Goal: Task Accomplishment & Management: Use online tool/utility

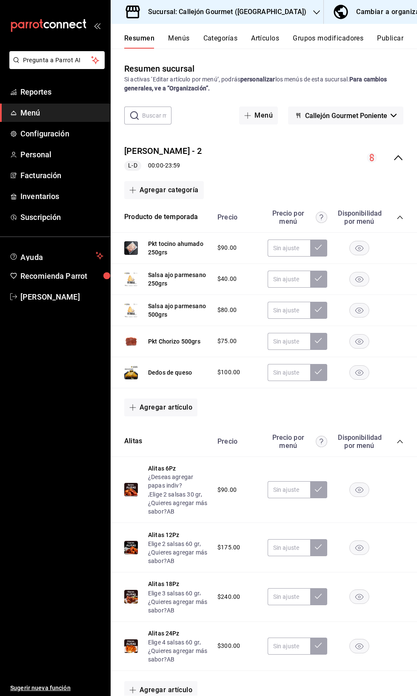
click at [372, 7] on div "Cambiar a organización" at bounding box center [394, 12] width 77 height 12
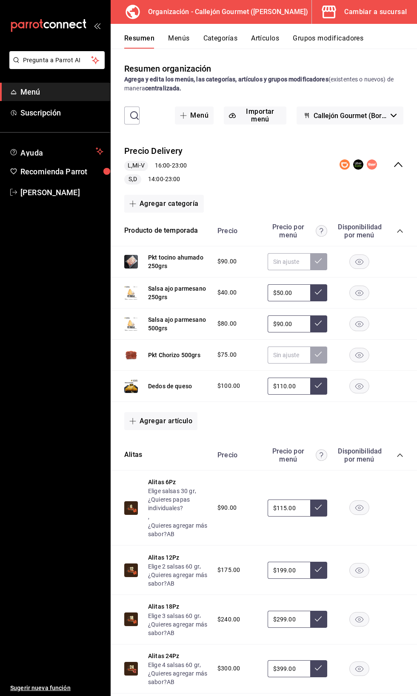
click at [371, 15] on div "Cambiar a sucursal" at bounding box center [376, 12] width 63 height 12
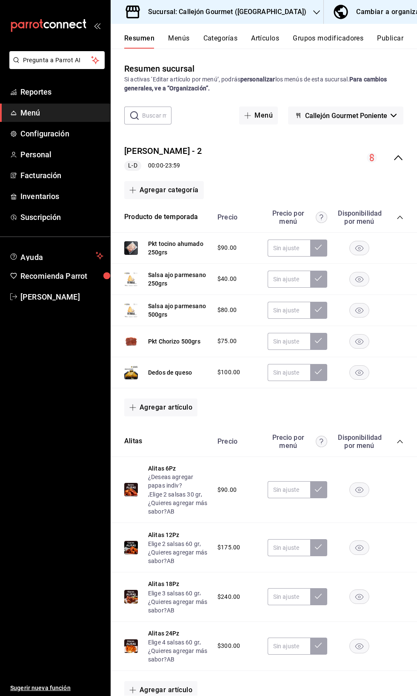
click at [181, 40] on button "Menús" at bounding box center [178, 41] width 21 height 14
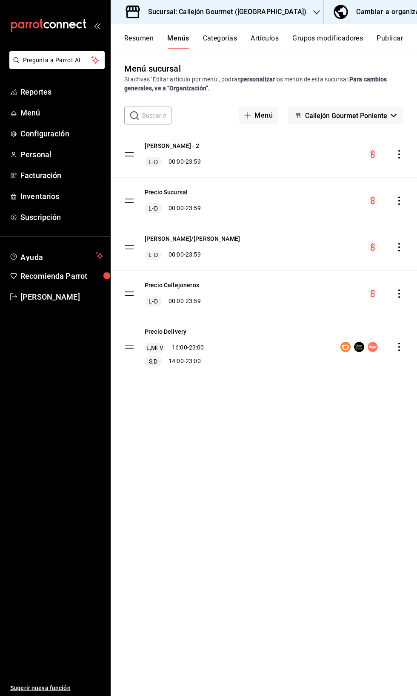
click at [129, 38] on button "Resumen" at bounding box center [138, 41] width 29 height 14
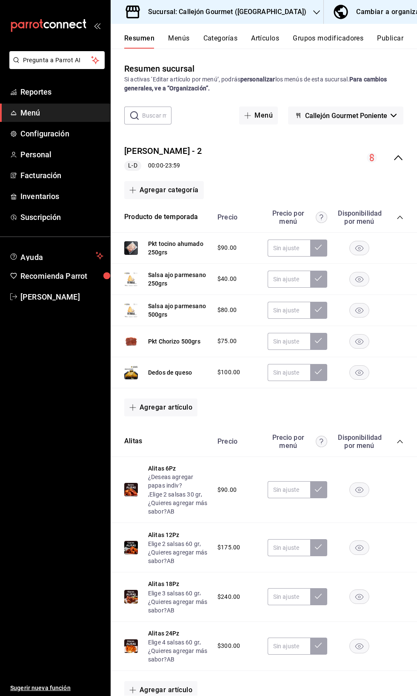
click at [396, 150] on div "Precio Sucursal - 2 L-D 00:00 - 23:59" at bounding box center [264, 158] width 307 height 40
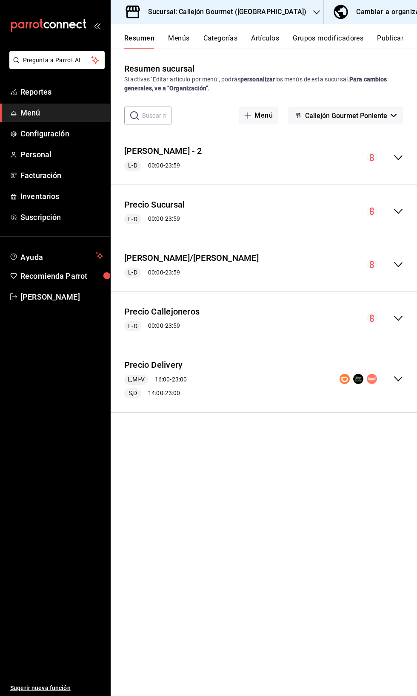
click at [397, 380] on icon "collapse-menu-row" at bounding box center [399, 379] width 10 height 10
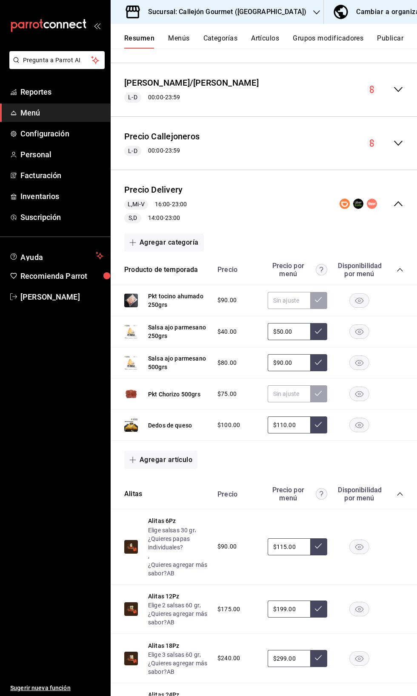
scroll to position [335, 0]
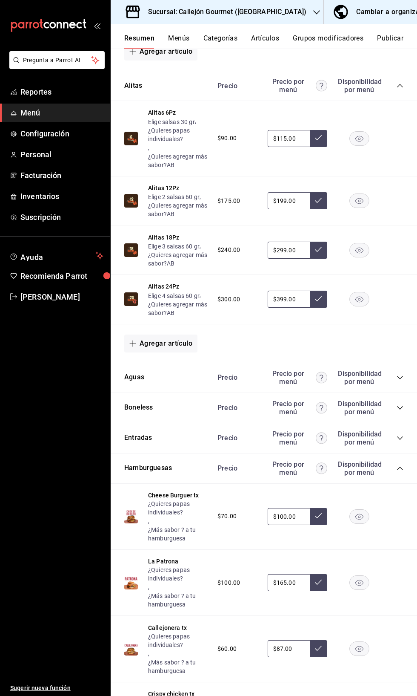
scroll to position [596, 0]
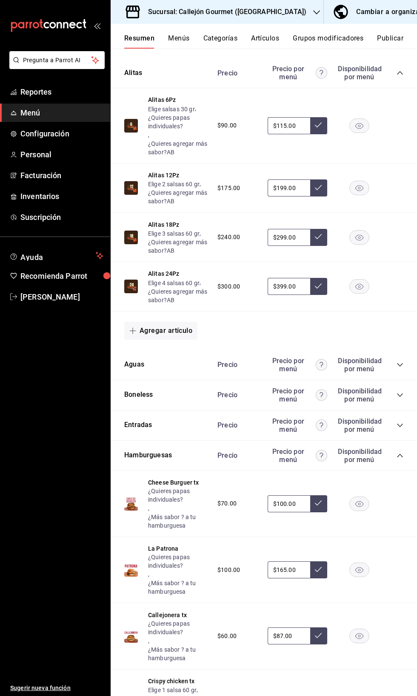
click at [359, 503] on rect "button" at bounding box center [360, 503] width 20 height 14
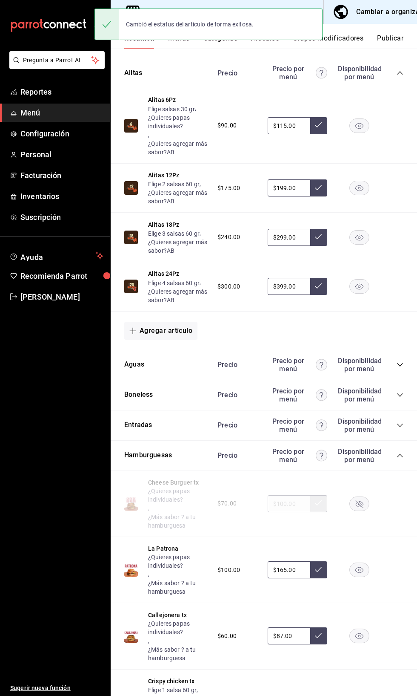
click at [359, 569] on rect "button" at bounding box center [360, 570] width 20 height 14
click at [360, 637] on rect "button" at bounding box center [360, 636] width 20 height 14
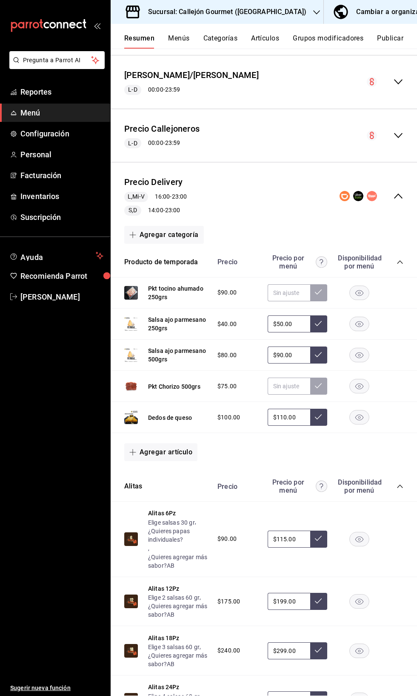
scroll to position [0, 0]
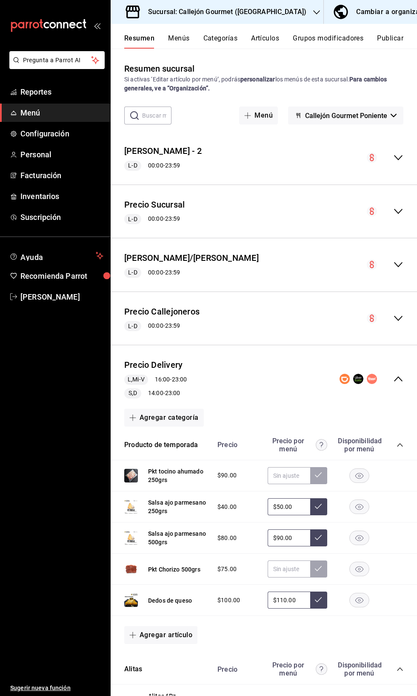
click at [391, 36] on button "Publicar" at bounding box center [390, 41] width 26 height 14
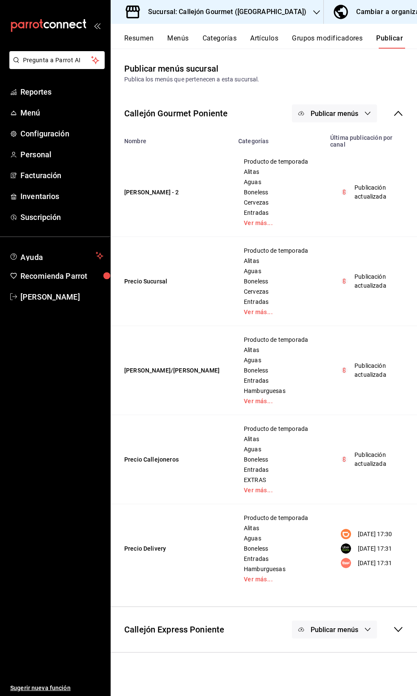
click at [357, 109] on span "Publicar menús" at bounding box center [335, 113] width 48 height 8
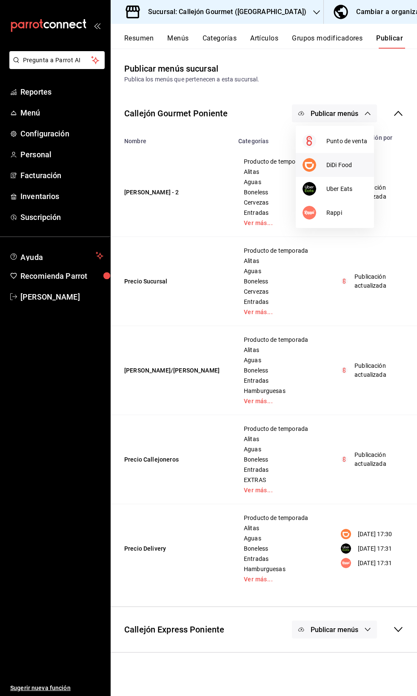
click at [342, 161] on span "DiDi Food" at bounding box center [347, 165] width 41 height 9
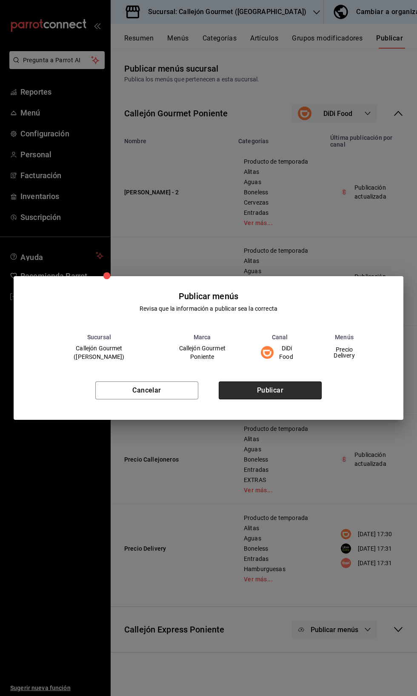
click at [274, 399] on button "Publicar" at bounding box center [270, 390] width 103 height 18
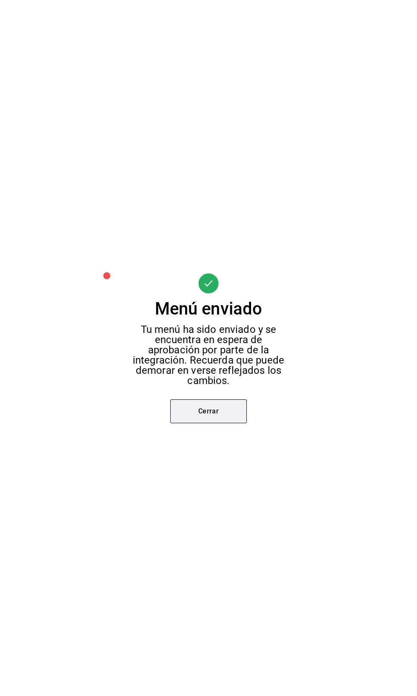
click at [222, 423] on button "Cerrar" at bounding box center [208, 411] width 77 height 24
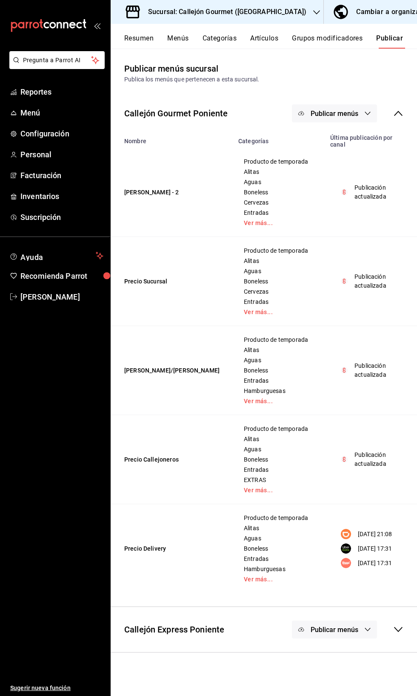
click at [351, 114] on span "Publicar menús" at bounding box center [335, 113] width 48 height 8
click at [349, 190] on span "Uber Eats" at bounding box center [347, 188] width 41 height 9
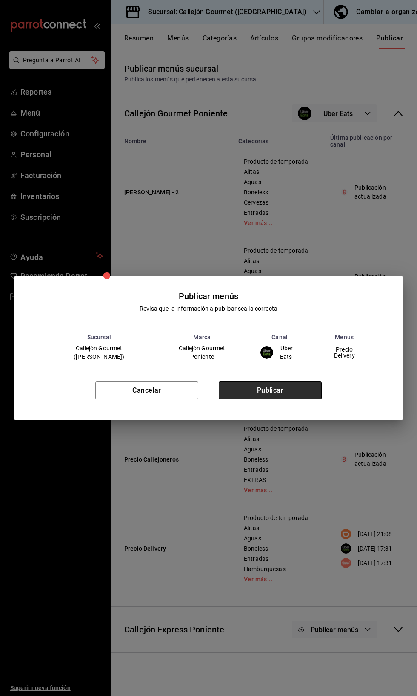
click at [259, 399] on button "Publicar" at bounding box center [270, 390] width 103 height 18
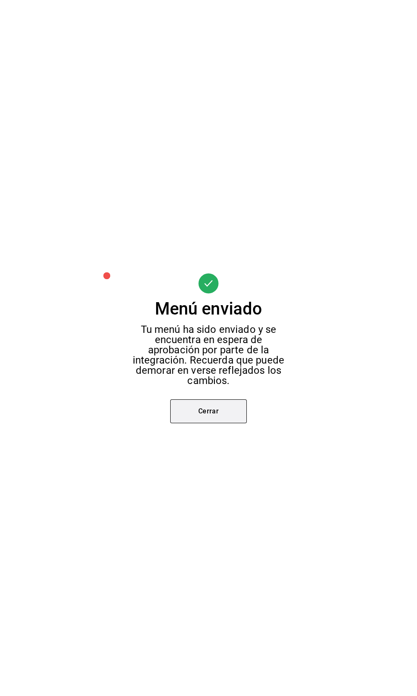
click at [214, 423] on button "Cerrar" at bounding box center [208, 411] width 77 height 24
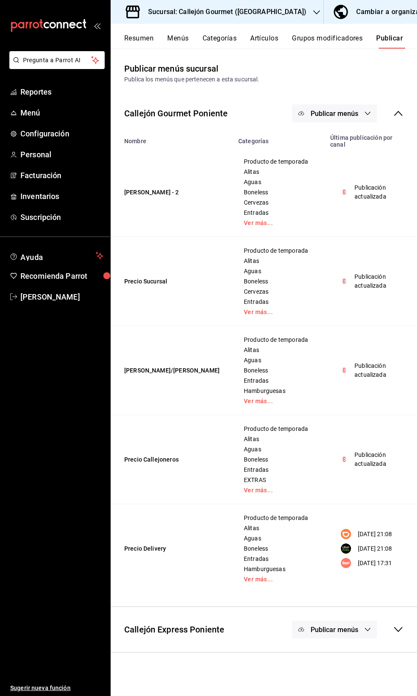
click at [350, 117] on span "Publicar menús" at bounding box center [335, 113] width 48 height 8
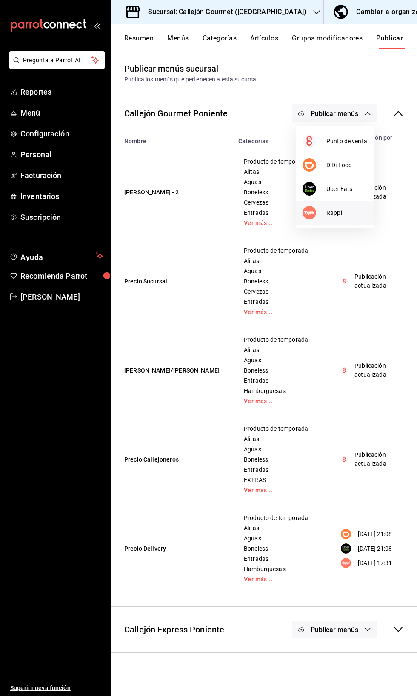
click at [345, 221] on li "Rappi" at bounding box center [335, 213] width 78 height 24
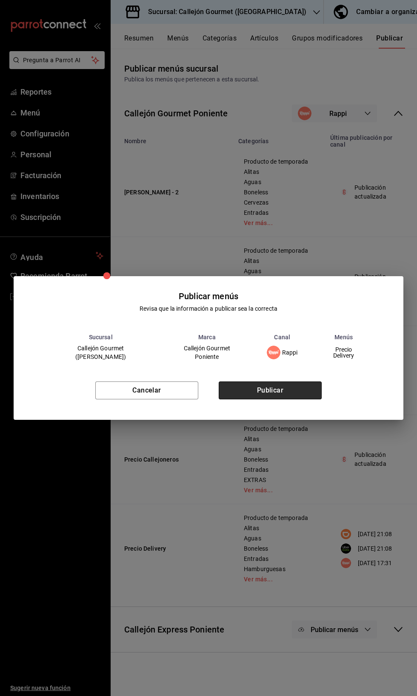
click at [278, 399] on button "Publicar" at bounding box center [270, 390] width 103 height 18
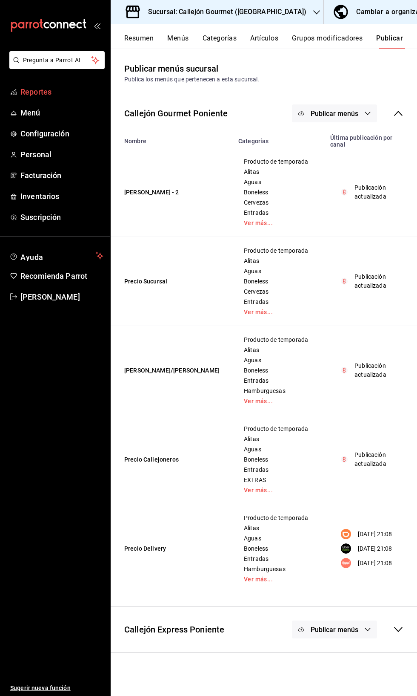
click at [46, 89] on span "Reportes" at bounding box center [61, 91] width 83 height 11
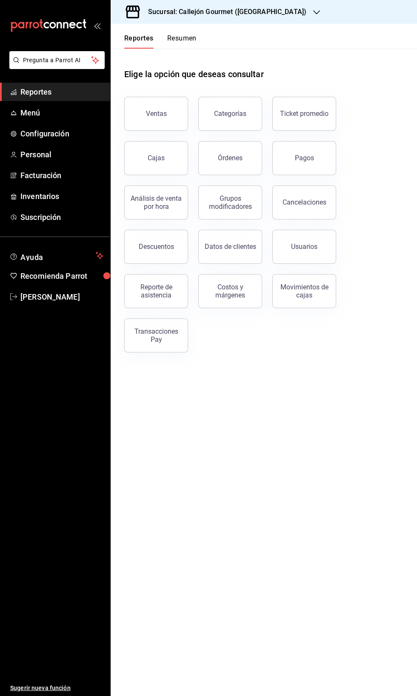
click at [184, 42] on button "Resumen" at bounding box center [181, 41] width 29 height 14
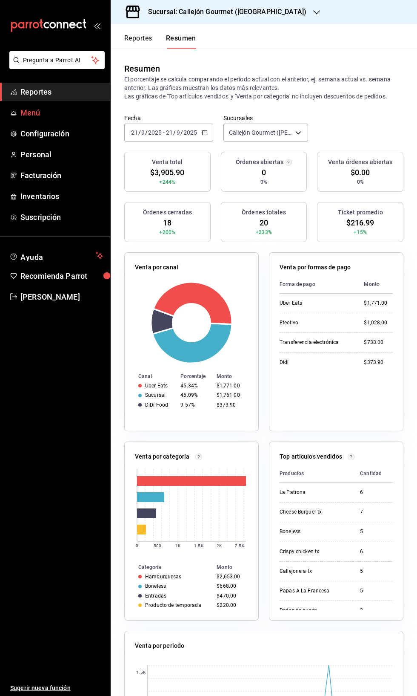
click at [74, 114] on span "Menú" at bounding box center [61, 112] width 83 height 11
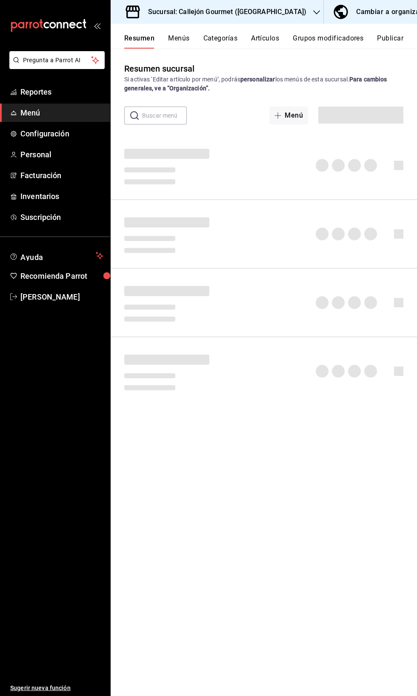
click at [79, 88] on span "Reportes" at bounding box center [61, 91] width 83 height 11
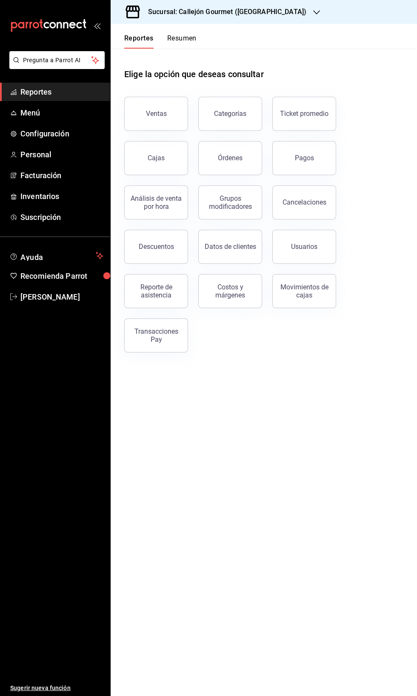
click at [192, 38] on button "Resumen" at bounding box center [181, 41] width 29 height 14
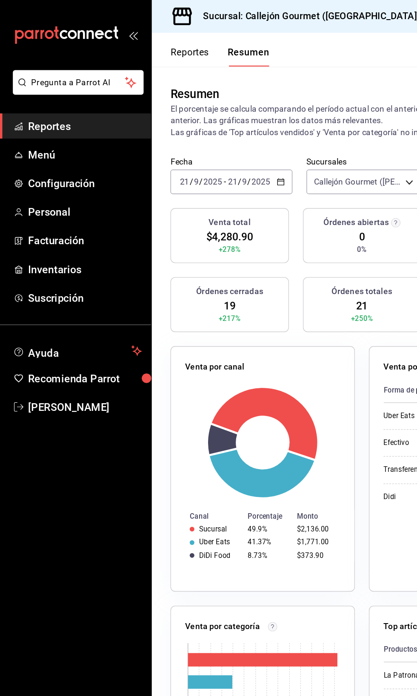
click at [139, 39] on button "Reportes" at bounding box center [138, 41] width 28 height 14
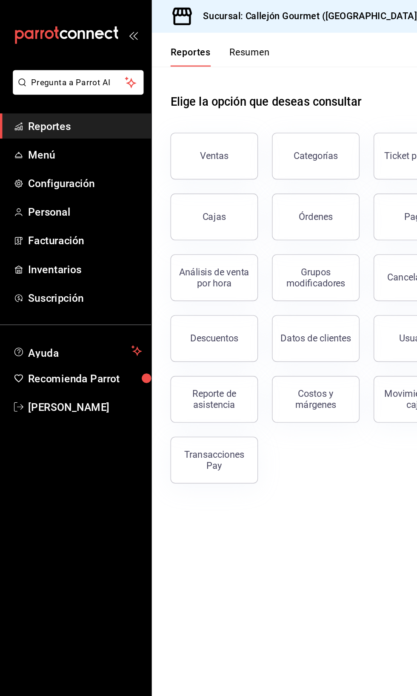
click at [170, 39] on button "Resumen" at bounding box center [181, 41] width 29 height 14
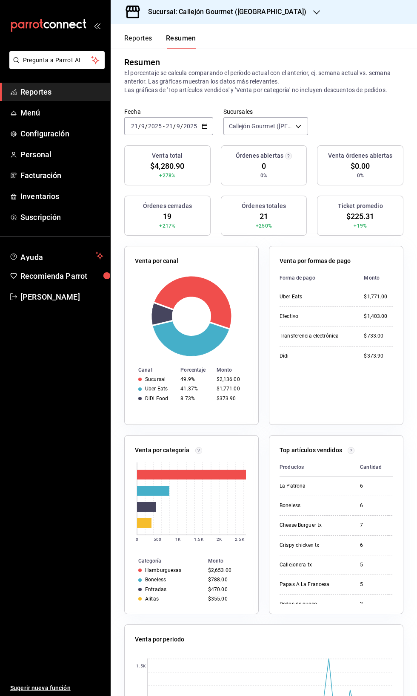
scroll to position [2, 0]
